Goal: Transaction & Acquisition: Purchase product/service

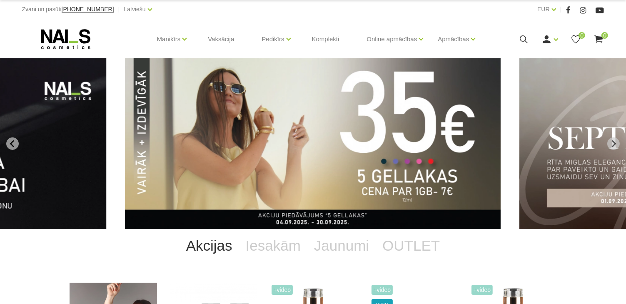
click at [523, 40] on icon at bounding box center [523, 39] width 10 height 10
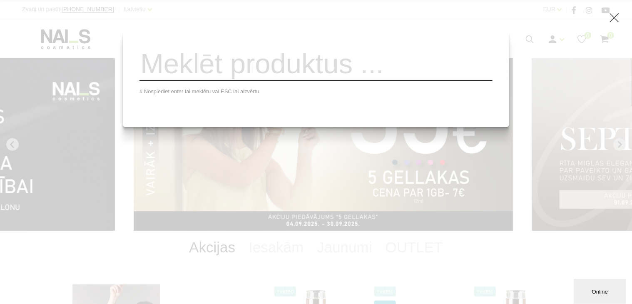
paste input "Gel polish UV/LED Gēllaka,12ml,1069"
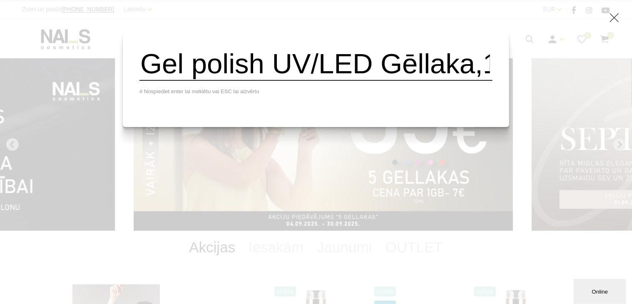
scroll to position [0, 140]
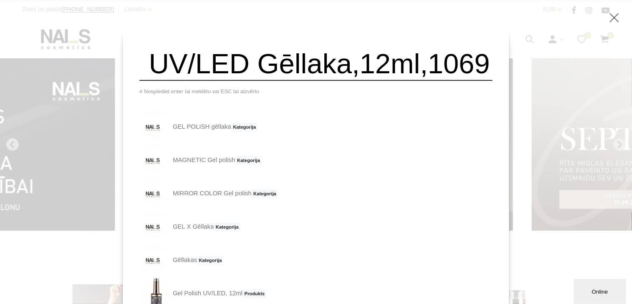
type input "Gel polish UV/LED Gēllaka,12ml,1069"
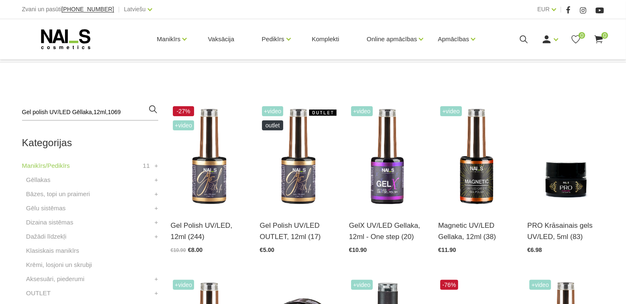
scroll to position [170, 0]
